Goal: Information Seeking & Learning: Learn about a topic

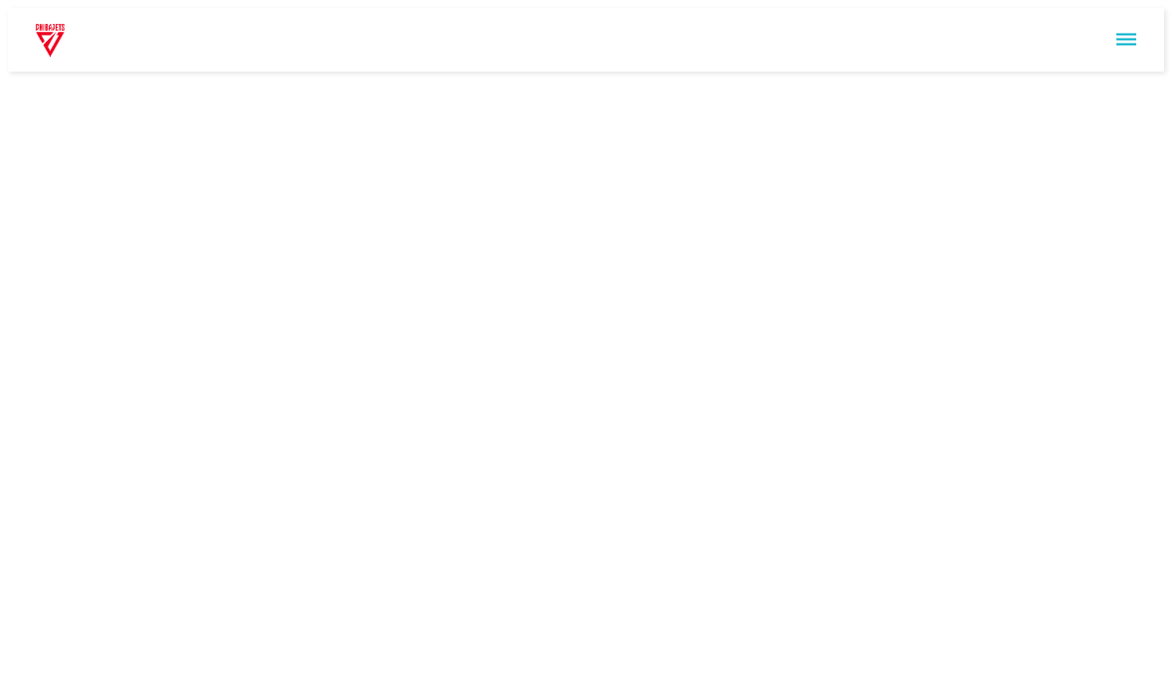
scroll to position [2803, 0]
click p "Day"
click button "練習をはじめる"
click video
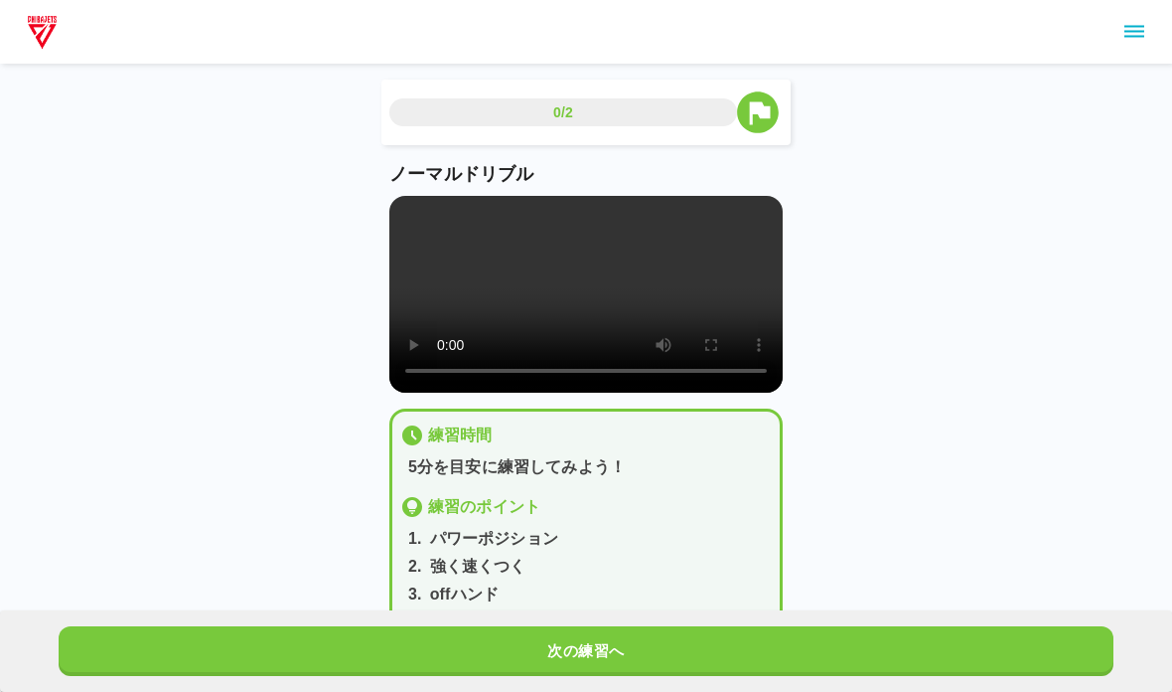
click at [489, 351] on video at bounding box center [585, 294] width 393 height 197
click at [410, 210] on video at bounding box center [585, 294] width 393 height 197
click at [506, 651] on button "次の練習へ" at bounding box center [586, 651] width 1055 height 50
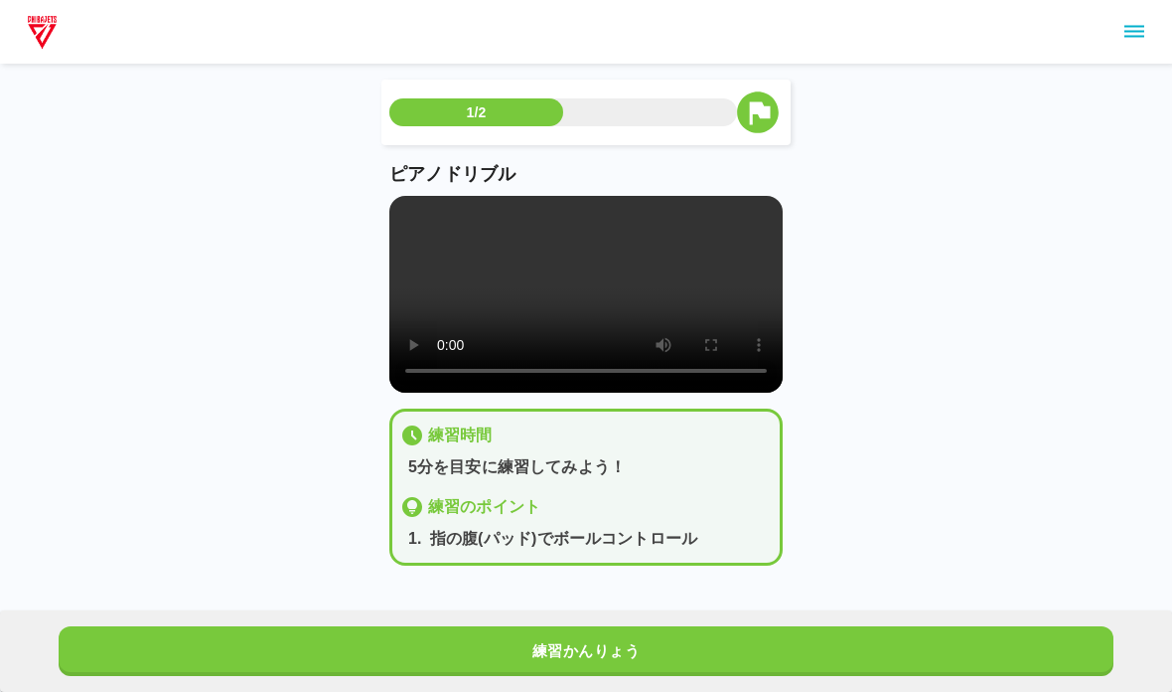
click at [396, 208] on video at bounding box center [585, 294] width 393 height 197
click at [472, 658] on button "練習かんりょう" at bounding box center [586, 651] width 1055 height 50
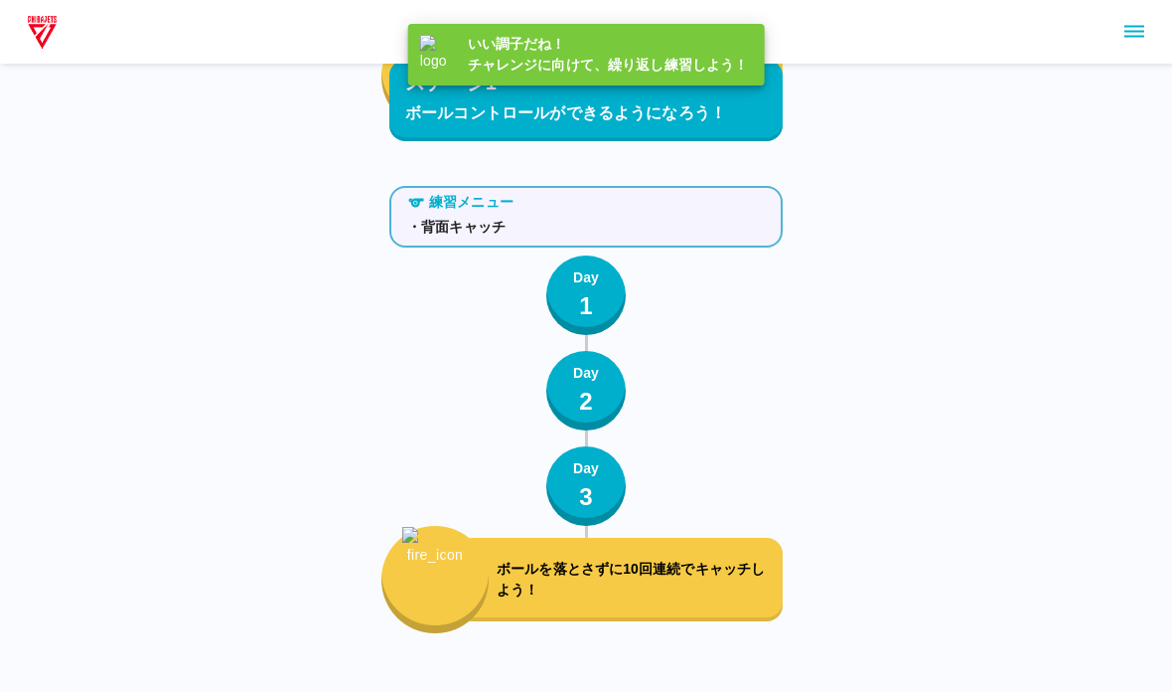
scroll to position [2803, 0]
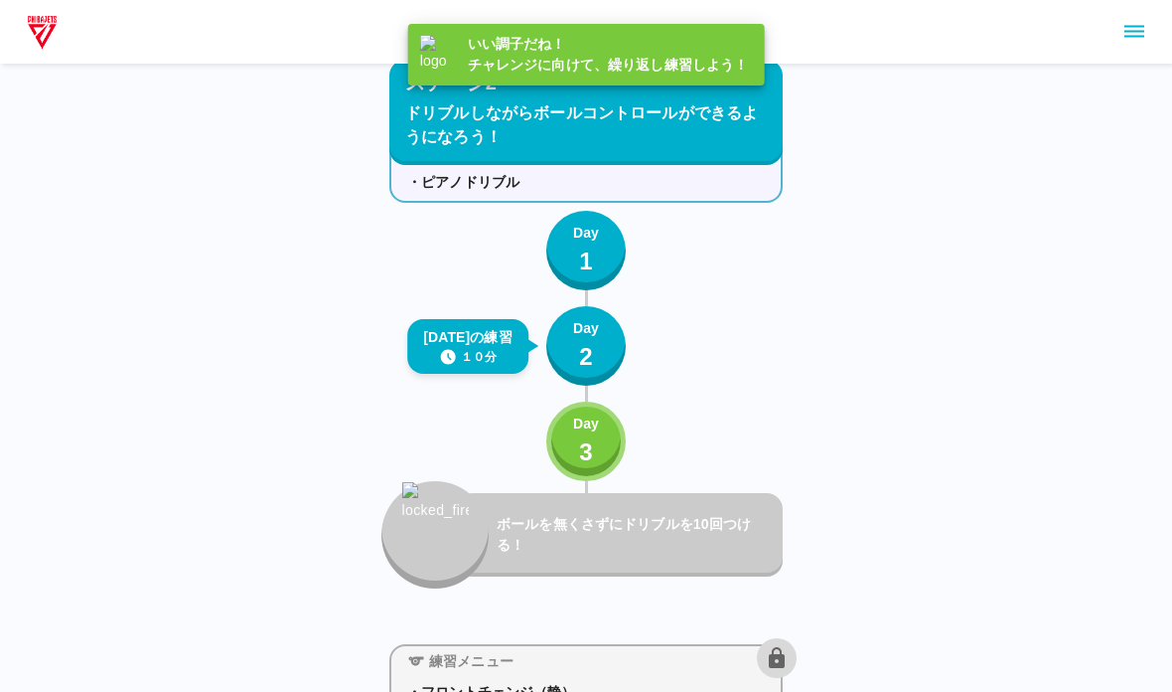
click at [570, 467] on button "Day 3" at bounding box center [585, 440] width 79 height 79
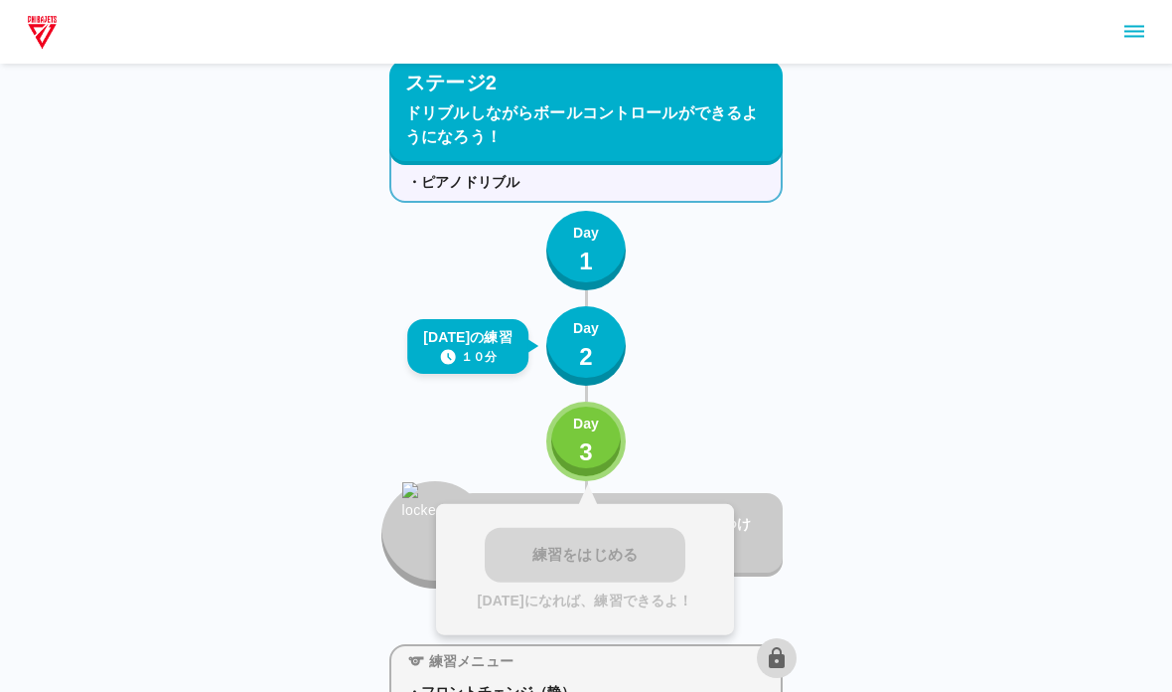
click at [543, 543] on div "練習をはじめる [DATE]になれば、練習できるよ！" at bounding box center [585, 569] width 298 height 131
click at [583, 416] on p "Day" at bounding box center [586, 423] width 26 height 21
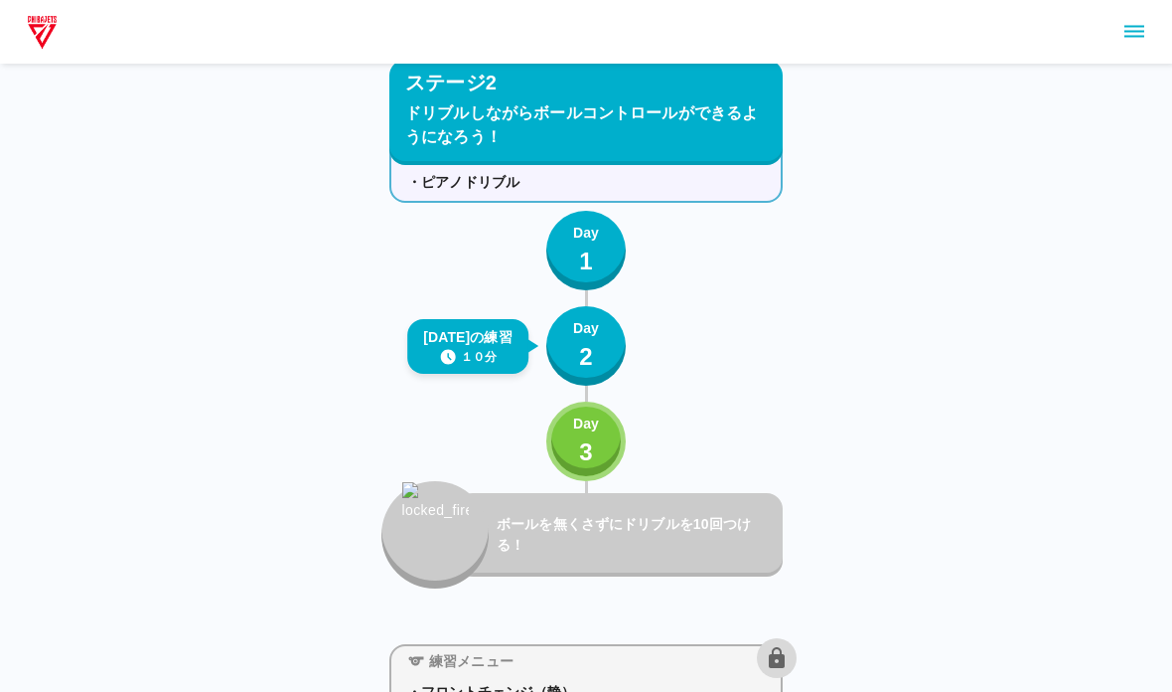
click at [576, 450] on div "Day 3" at bounding box center [586, 441] width 26 height 57
click at [550, 429] on button "Day 3" at bounding box center [585, 440] width 79 height 79
click at [541, 530] on p "ボールを無くさずにドリブルを10回つける！" at bounding box center [636, 535] width 278 height 42
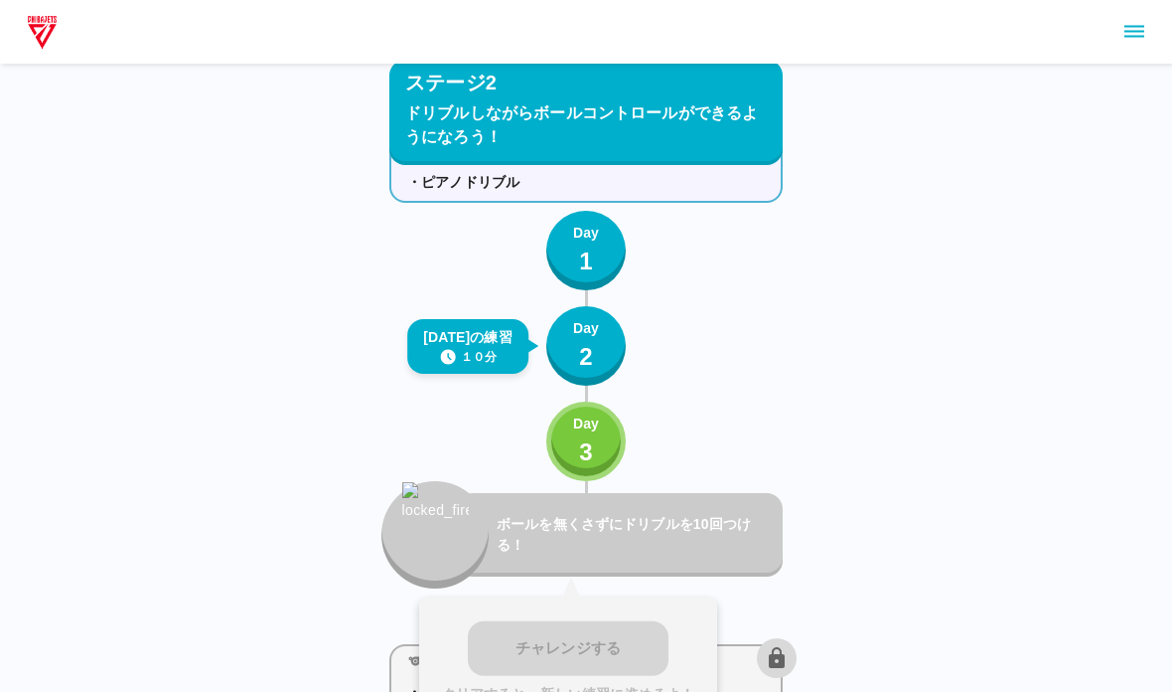
click at [566, 434] on button "Day 3" at bounding box center [585, 440] width 79 height 79
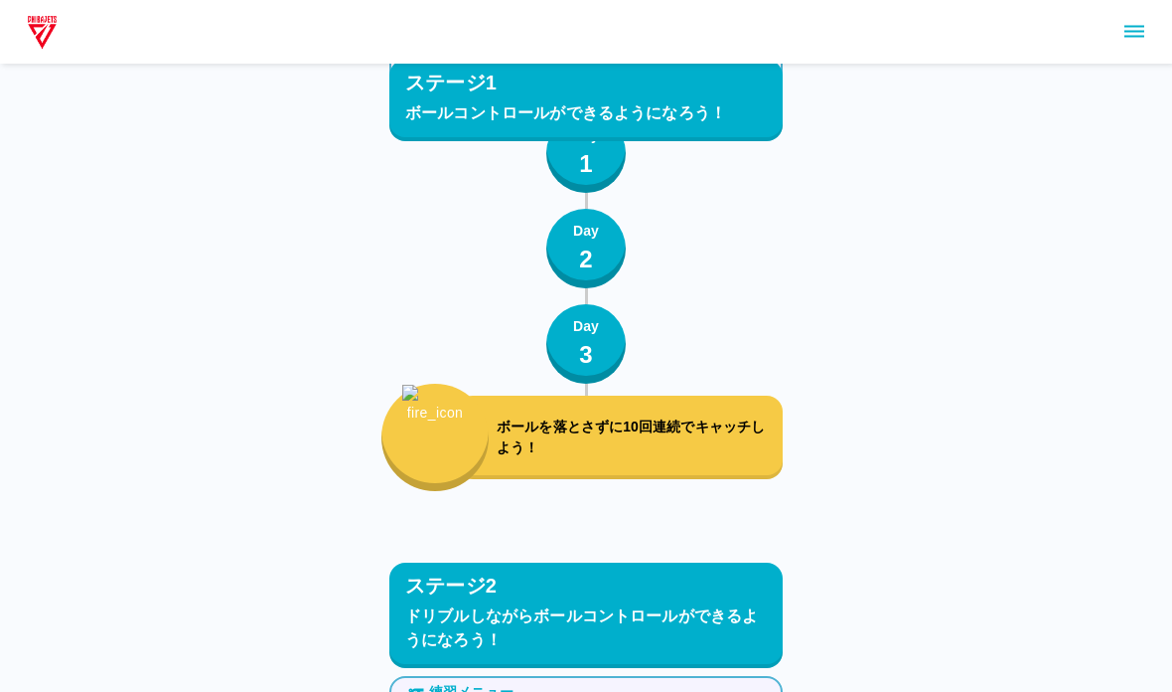
scroll to position [2195, 0]
